Goal: Navigation & Orientation: Understand site structure

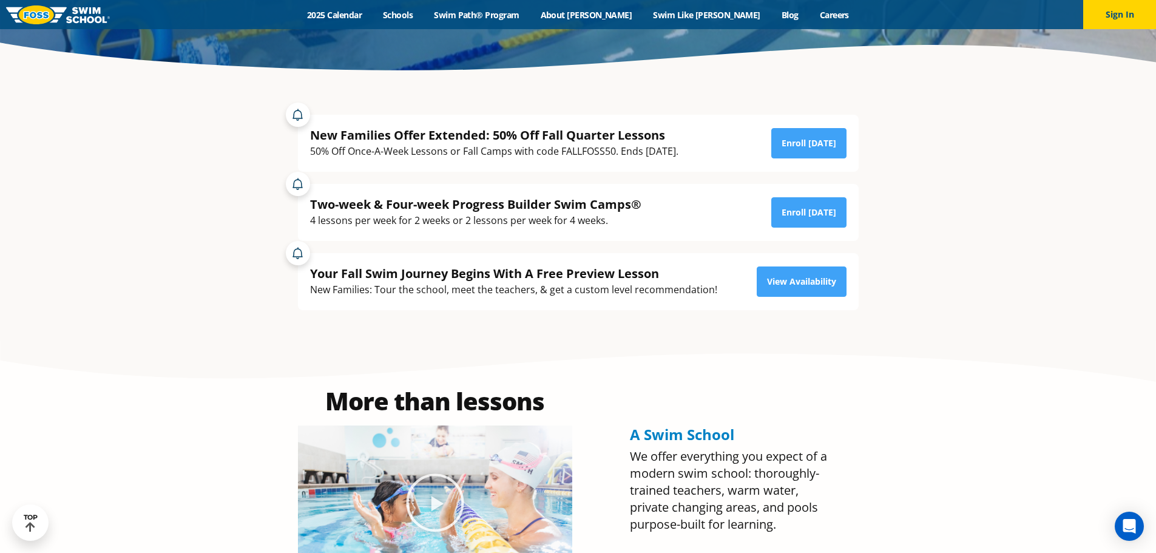
scroll to position [607, 0]
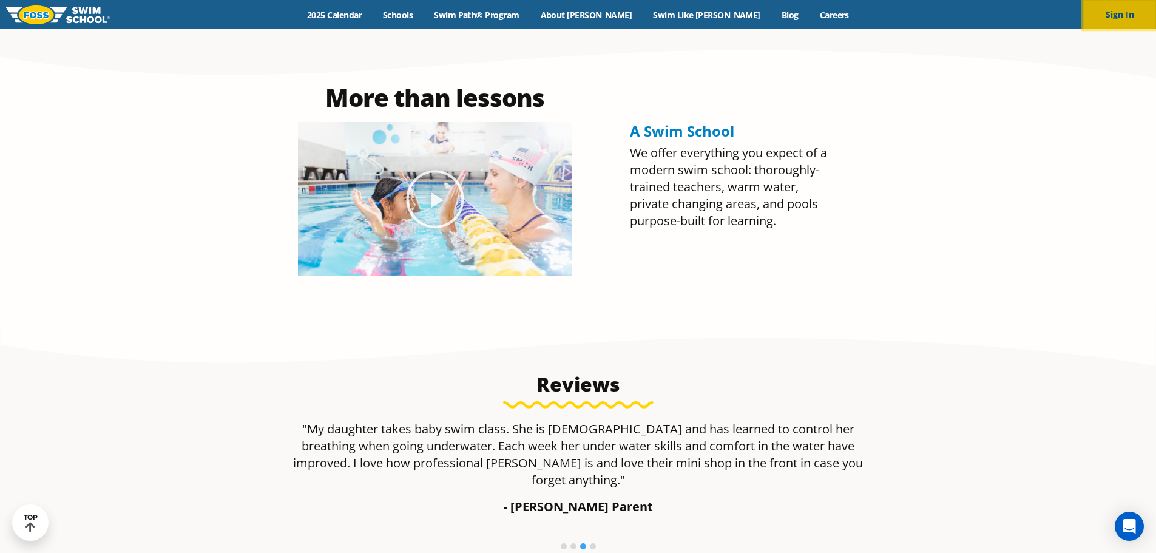
click at [1140, 10] on button "Sign In" at bounding box center [1119, 14] width 73 height 29
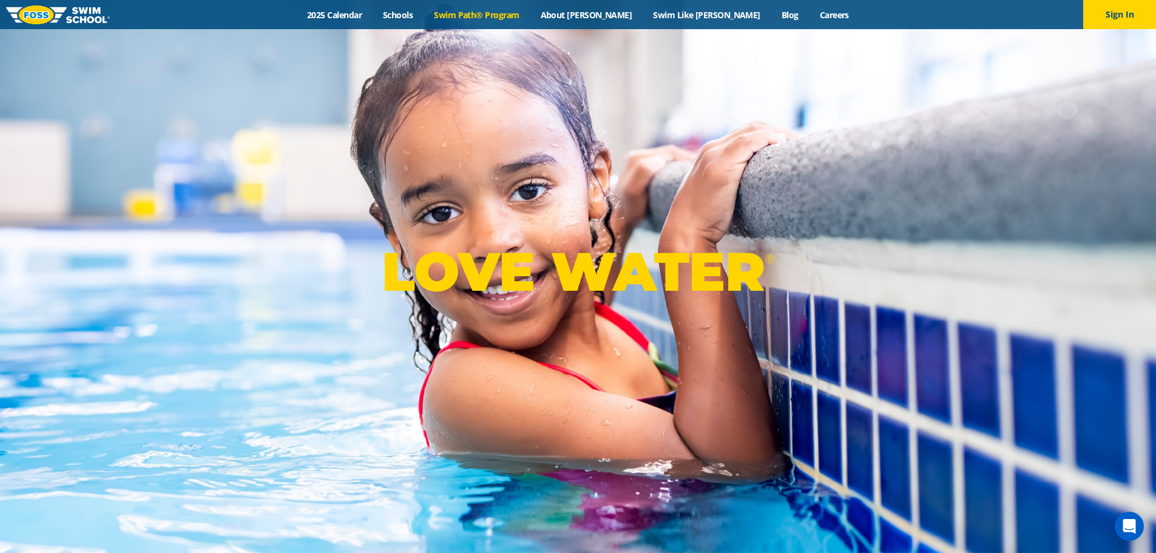
click at [522, 17] on link "Swim Path® Program" at bounding box center [477, 15] width 106 height 12
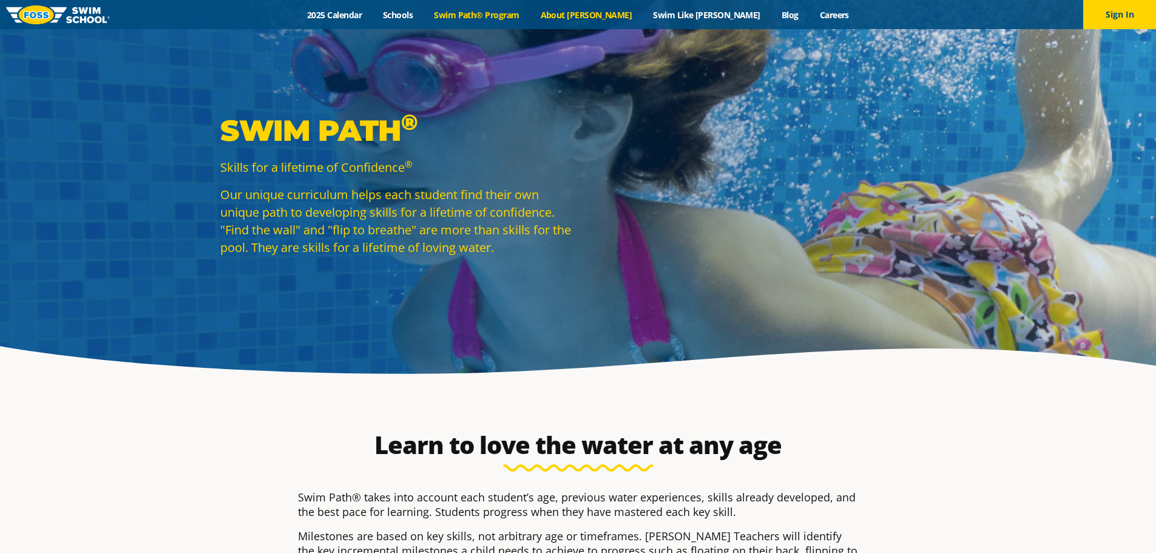
click at [620, 16] on link "About [PERSON_NAME]" at bounding box center [586, 15] width 113 height 12
